Goal: Find specific page/section: Find specific page/section

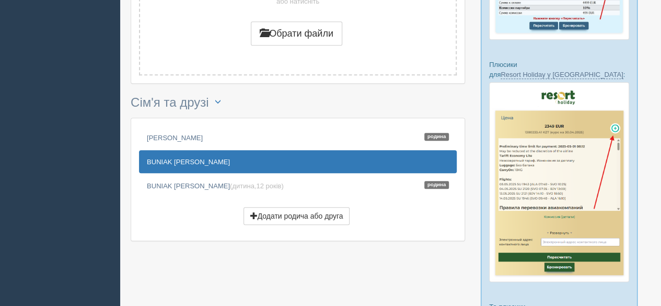
scroll to position [522, 0]
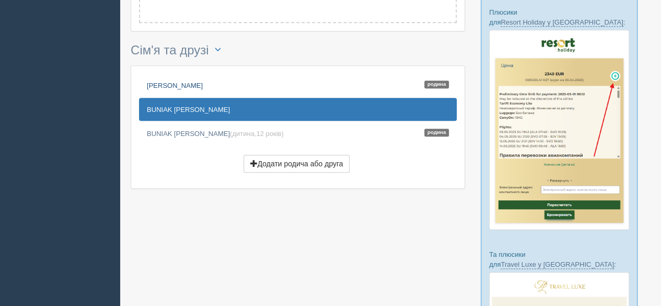
click at [203, 81] on link "BUNIAK [PERSON_NAME]" at bounding box center [298, 85] width 318 height 23
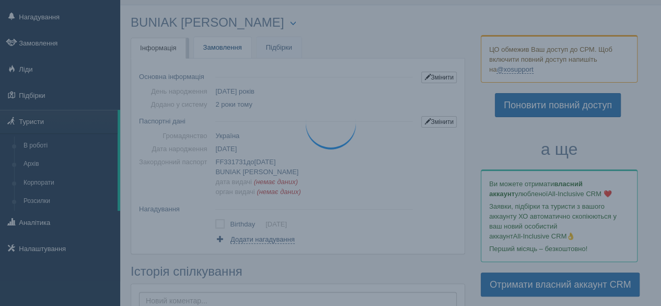
scroll to position [0, 0]
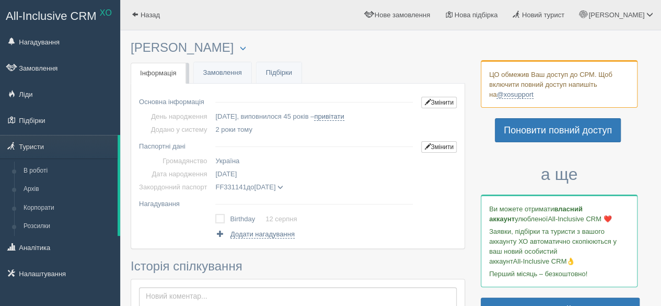
click at [283, 184] on span at bounding box center [280, 187] width 6 height 6
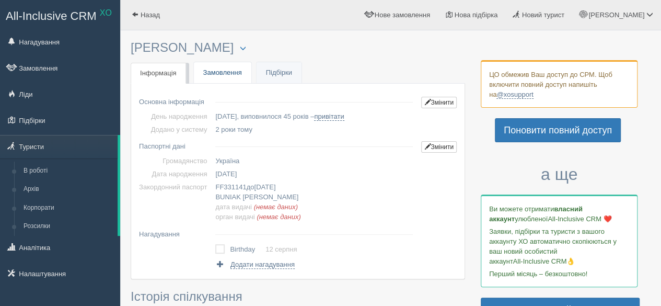
click at [220, 70] on link "Замовлення" at bounding box center [222, 72] width 57 height 21
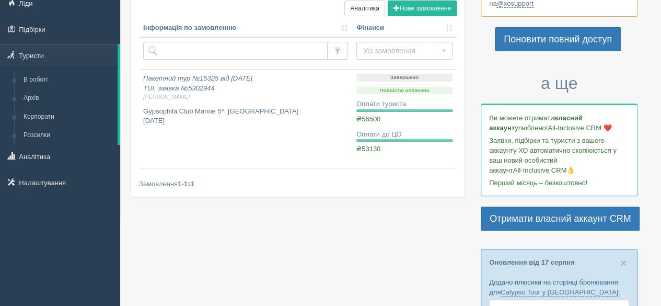
scroll to position [104, 0]
